Goal: Navigation & Orientation: Find specific page/section

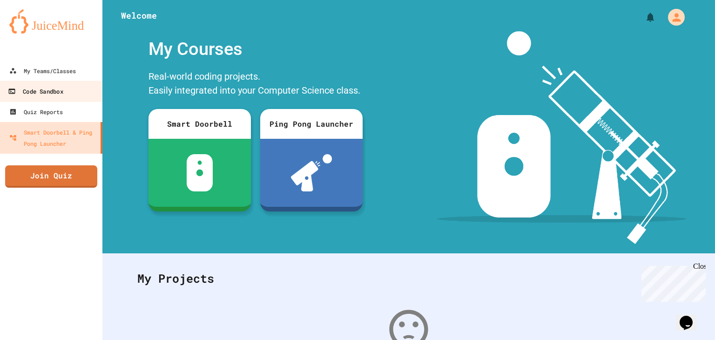
click at [64, 98] on link "Code Sandbox" at bounding box center [52, 90] width 106 height 21
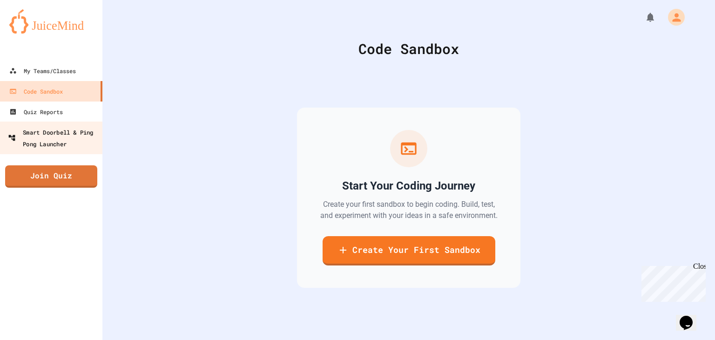
click at [63, 122] on link "Smart Doorbell & Ping Pong Launcher" at bounding box center [52, 137] width 106 height 33
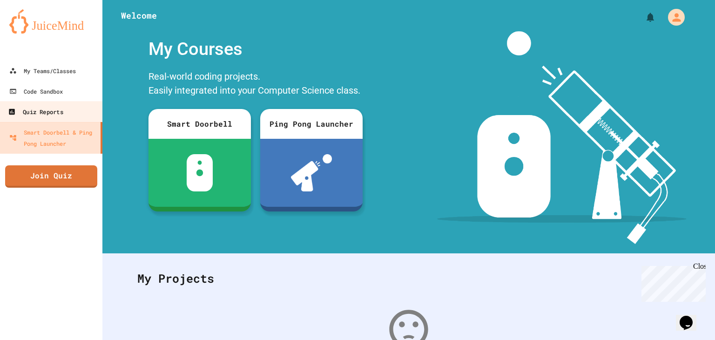
click at [65, 113] on link "Quiz Reports" at bounding box center [52, 111] width 106 height 21
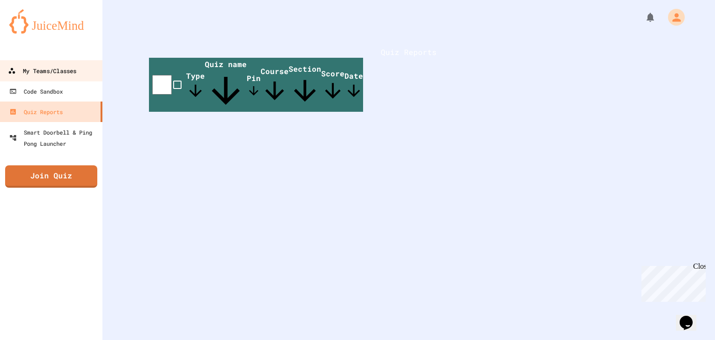
click at [73, 66] on div "My Teams/Classes" at bounding box center [42, 71] width 68 height 12
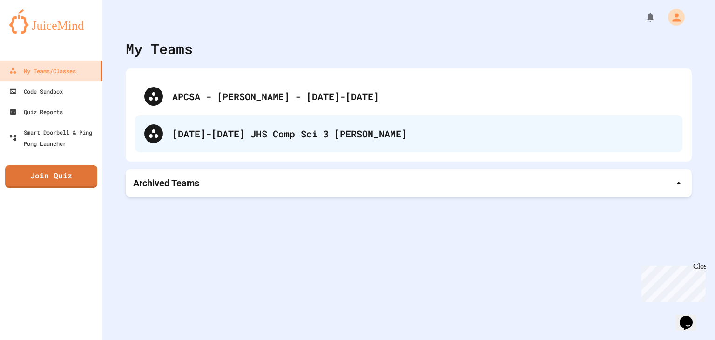
click at [193, 127] on div "[DATE]-[DATE] JHS Comp Sci 3 [PERSON_NAME]" at bounding box center [422, 134] width 501 height 14
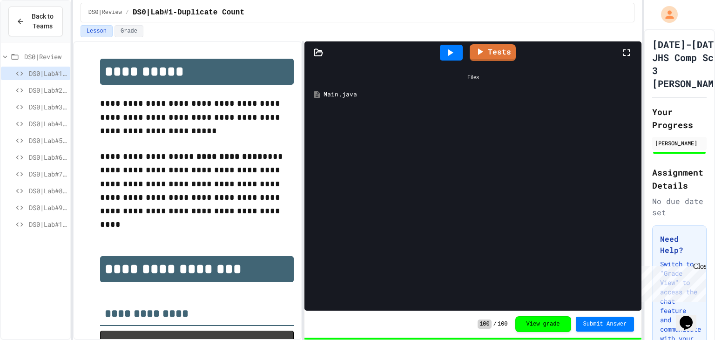
click at [48, 194] on span "DS0|Lab#8-Bank" at bounding box center [48, 191] width 38 height 10
